Goal: Navigation & Orientation: Find specific page/section

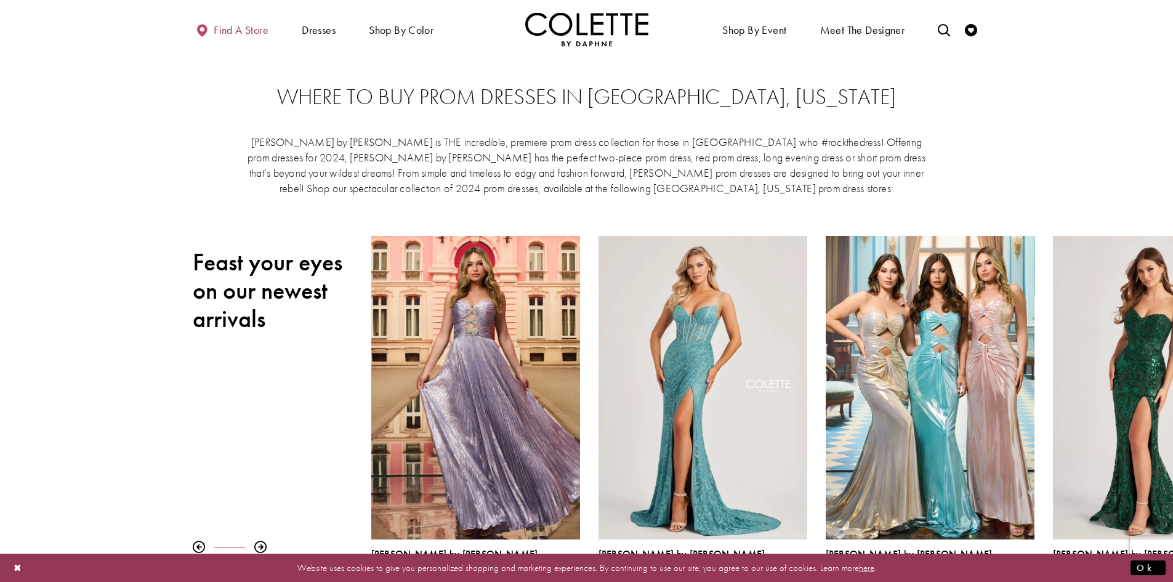
click at [255, 28] on span "Find a store" at bounding box center [241, 30] width 55 height 12
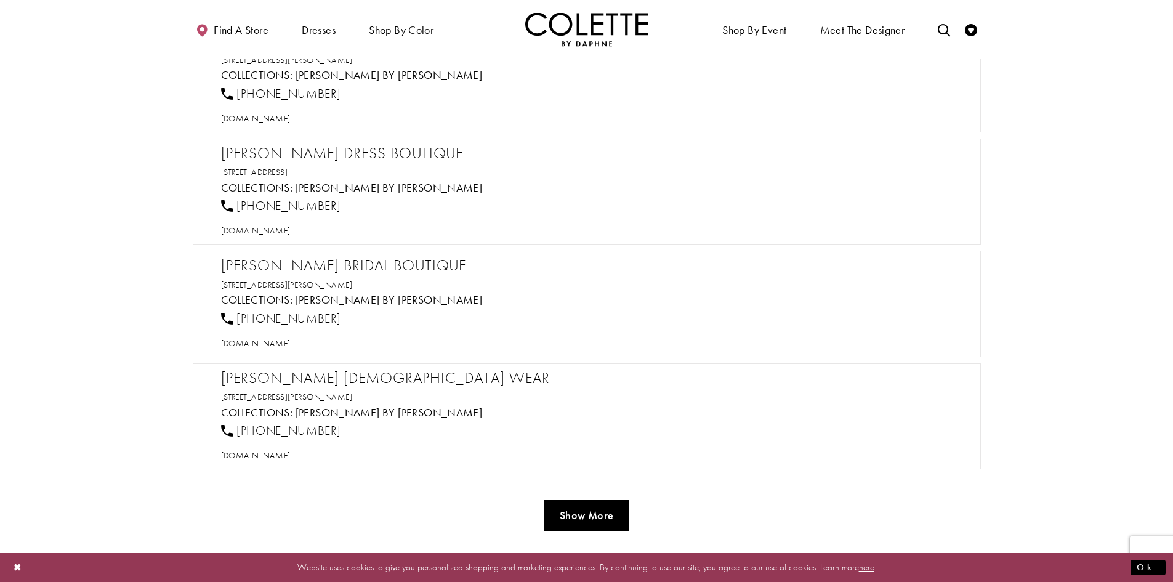
scroll to position [5506, 0]
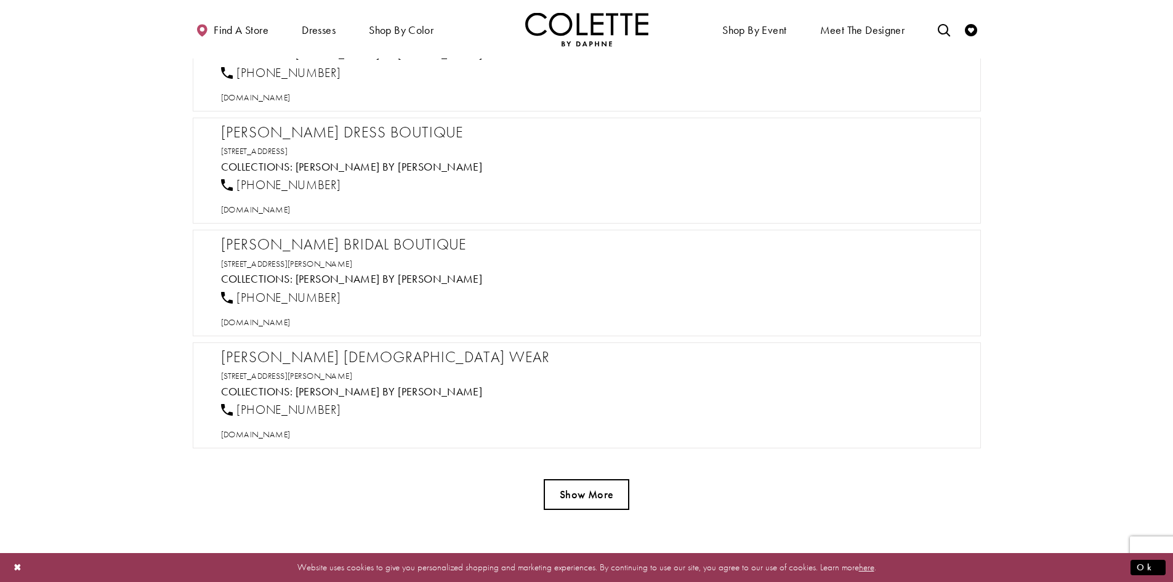
click at [606, 499] on button "Show More" at bounding box center [587, 494] width 86 height 31
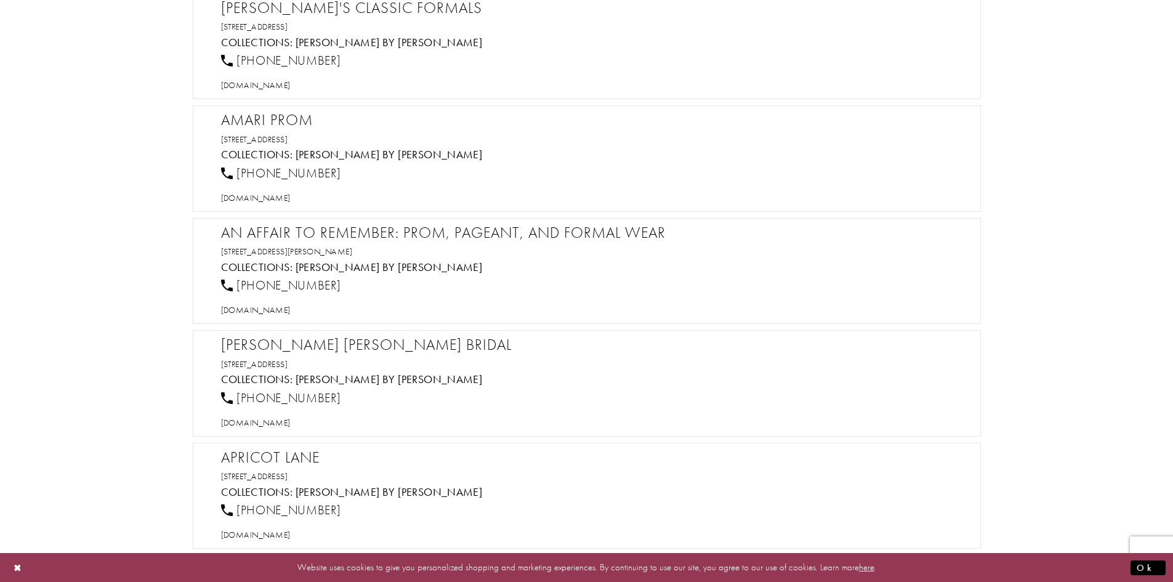
scroll to position [0, 0]
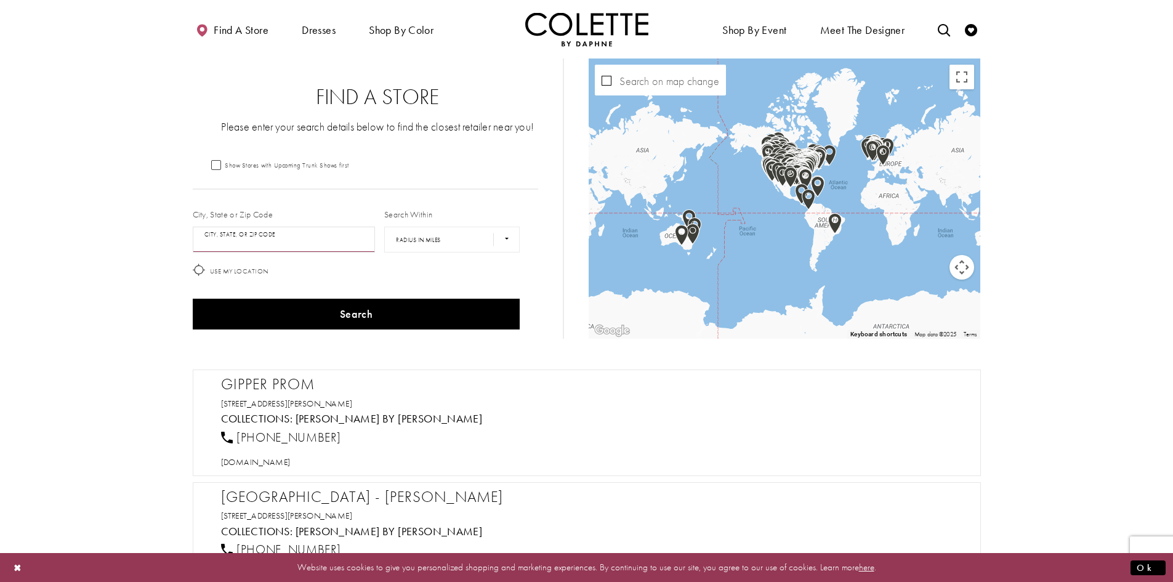
click at [287, 240] on input "City, State, or ZIP Code" at bounding box center [284, 240] width 183 height 26
click at [193, 299] on button "Search" at bounding box center [357, 314] width 328 height 31
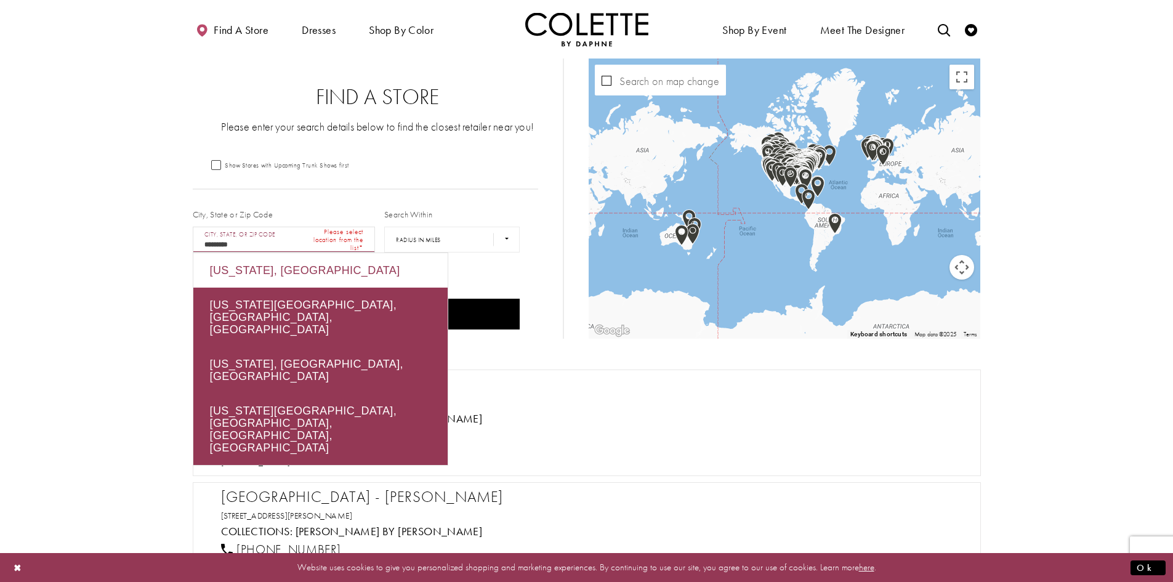
click at [300, 273] on div "[US_STATE], [GEOGRAPHIC_DATA]" at bounding box center [320, 270] width 254 height 34
type input "**********"
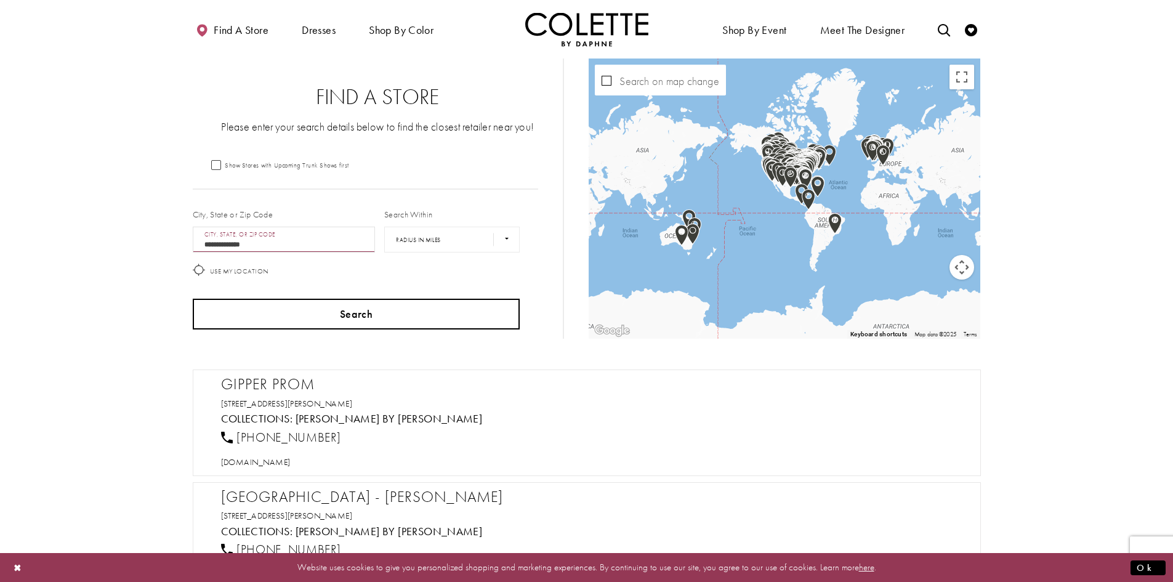
click at [403, 316] on button "Search" at bounding box center [357, 314] width 328 height 31
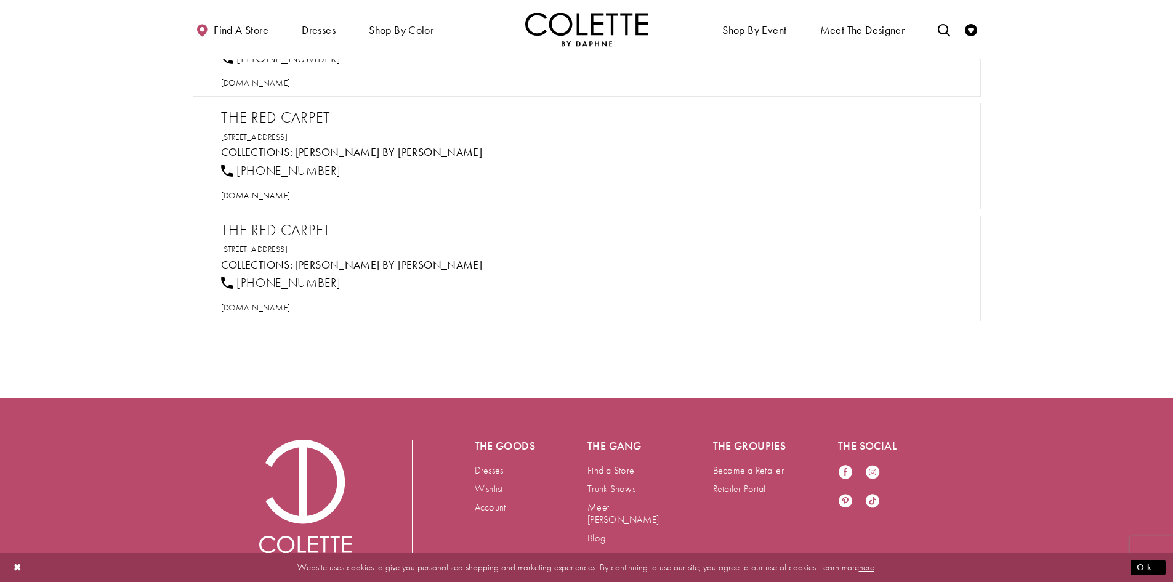
scroll to position [540, 0]
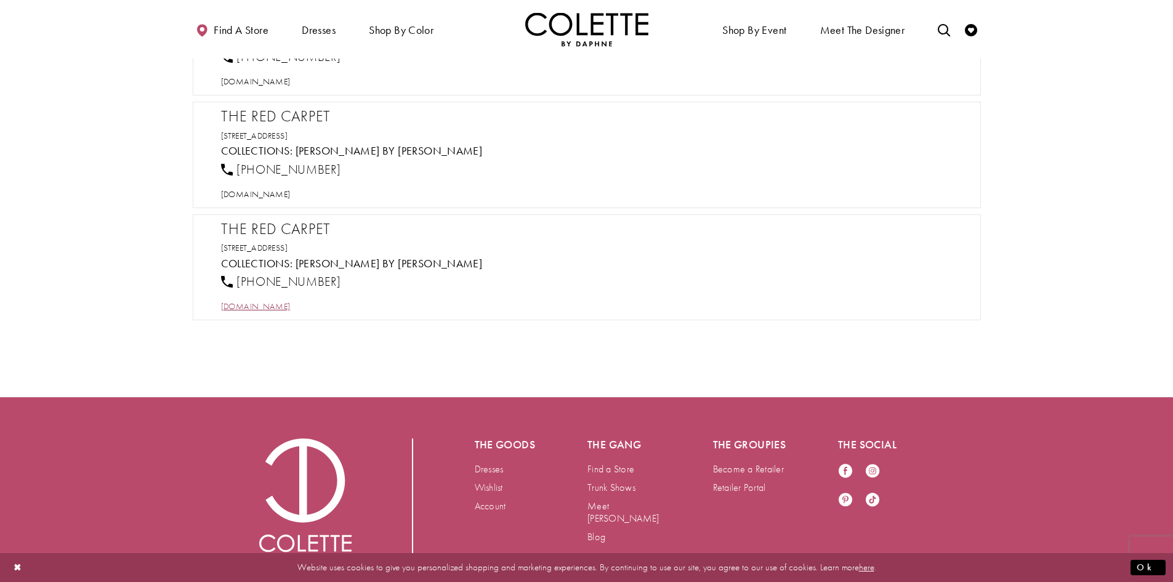
click at [291, 304] on span "[DOMAIN_NAME]" at bounding box center [256, 305] width 70 height 11
